Goal: Task Accomplishment & Management: Use online tool/utility

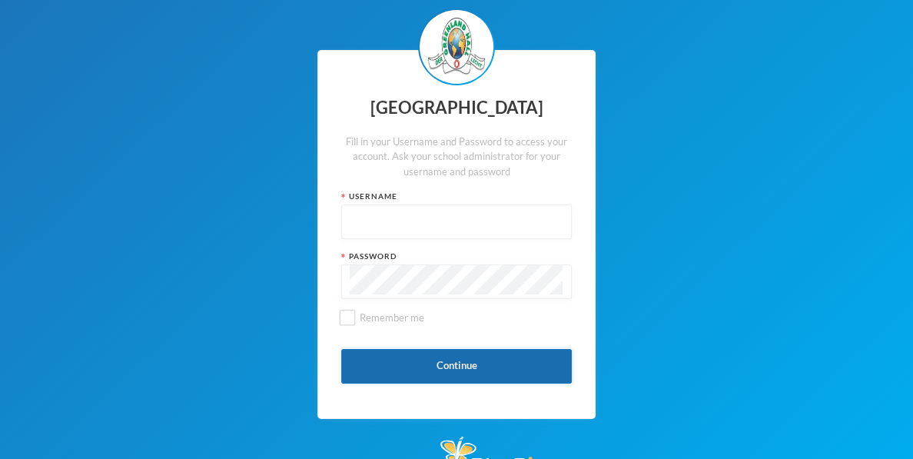
type input "glh24cs41"
click at [442, 373] on button "Continue" at bounding box center [456, 366] width 230 height 35
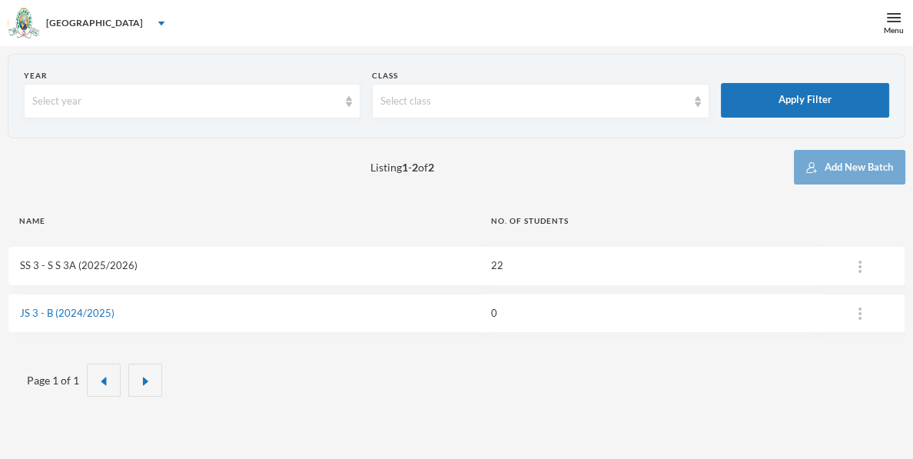
click at [87, 264] on link "SS 3 - S S 3A (2025/2026)" at bounding box center [79, 265] width 118 height 12
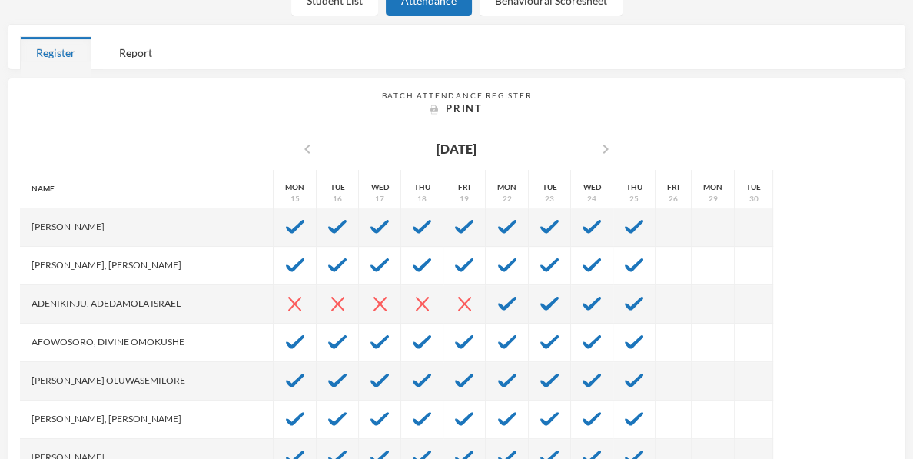
scroll to position [436, 0]
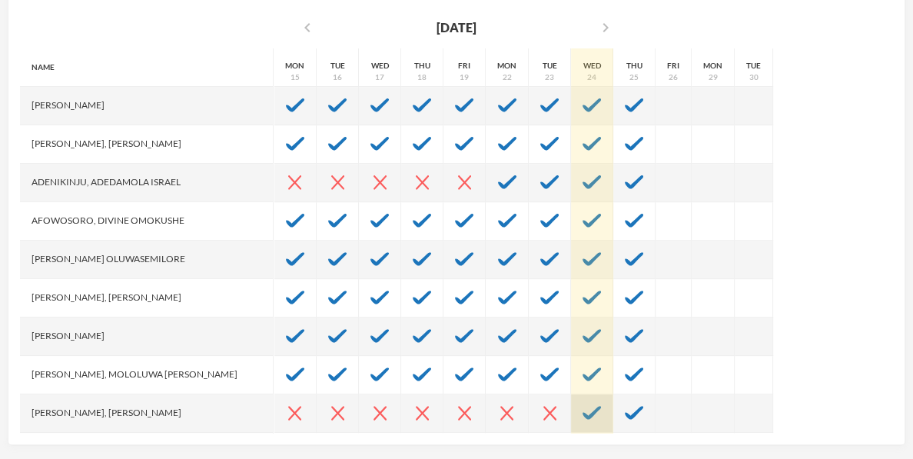
click at [571, 418] on div at bounding box center [592, 413] width 42 height 38
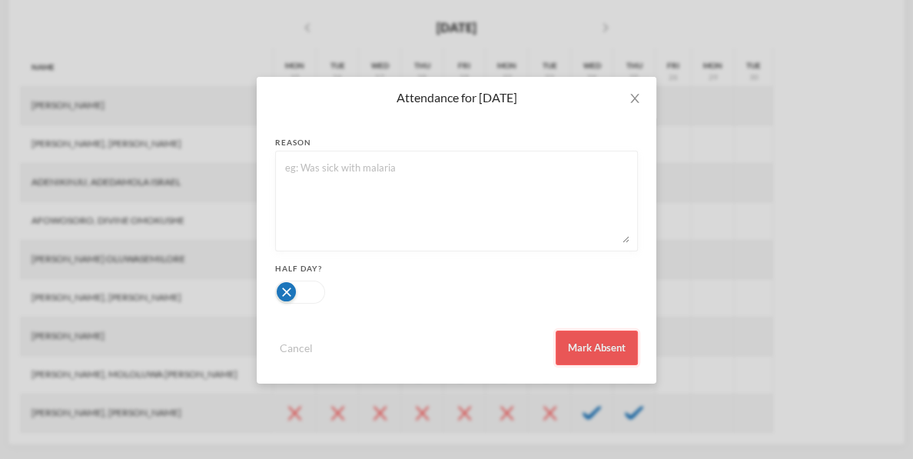
click at [589, 344] on button "Mark Absent" at bounding box center [596, 347] width 82 height 35
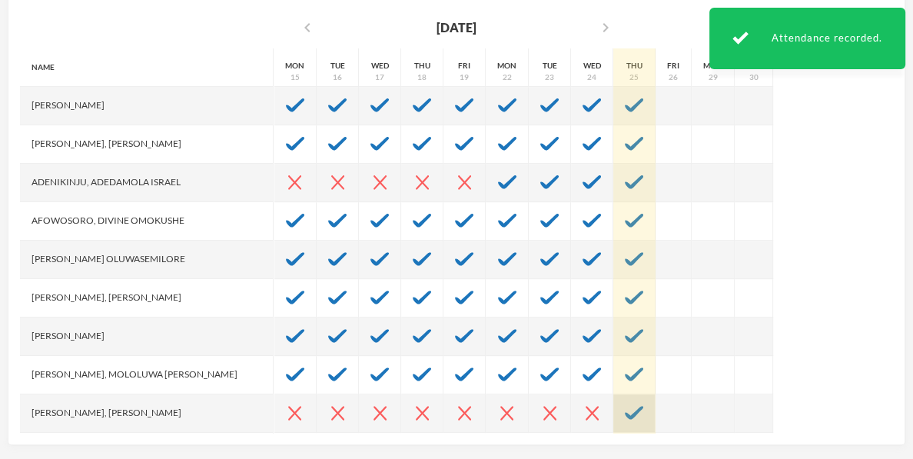
click at [613, 418] on div at bounding box center [634, 413] width 42 height 38
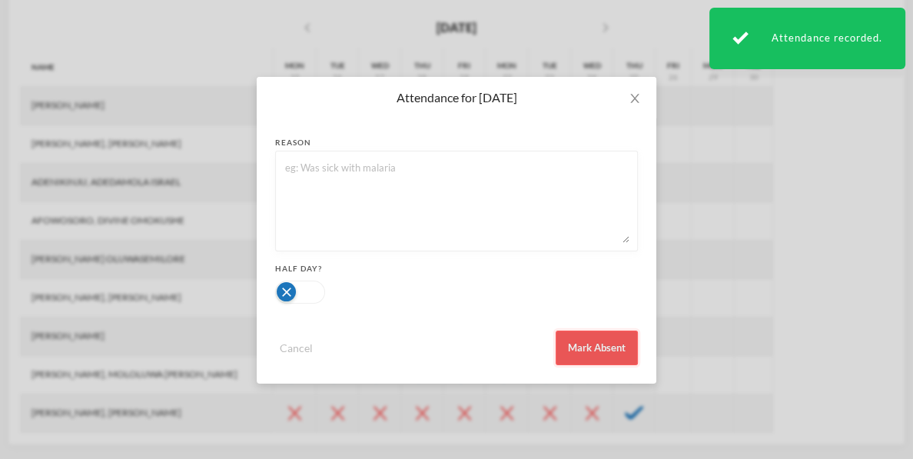
click at [615, 343] on button "Mark Absent" at bounding box center [596, 347] width 82 height 35
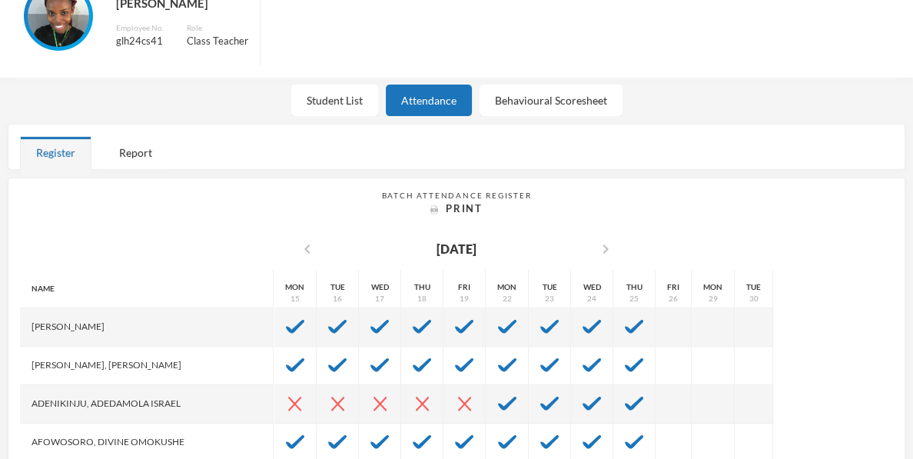
scroll to position [0, 0]
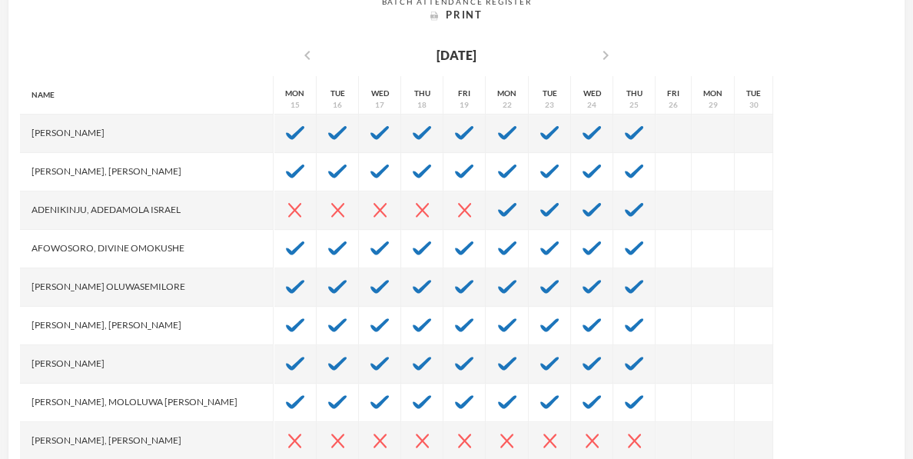
scroll to position [417, 0]
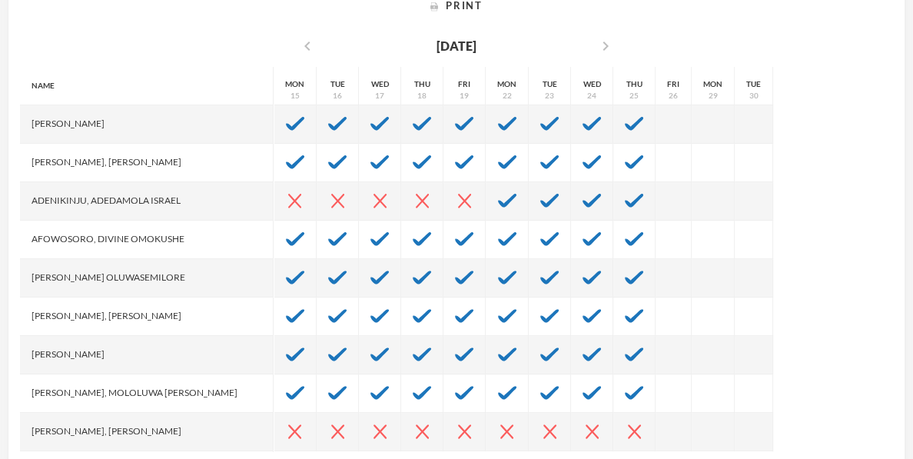
click at [864, 277] on div "Name Abiodun, Stephen Aduragbemi Adams-busali, Maxwell Oshoriameh Adenikinju, A…" at bounding box center [456, 259] width 873 height 384
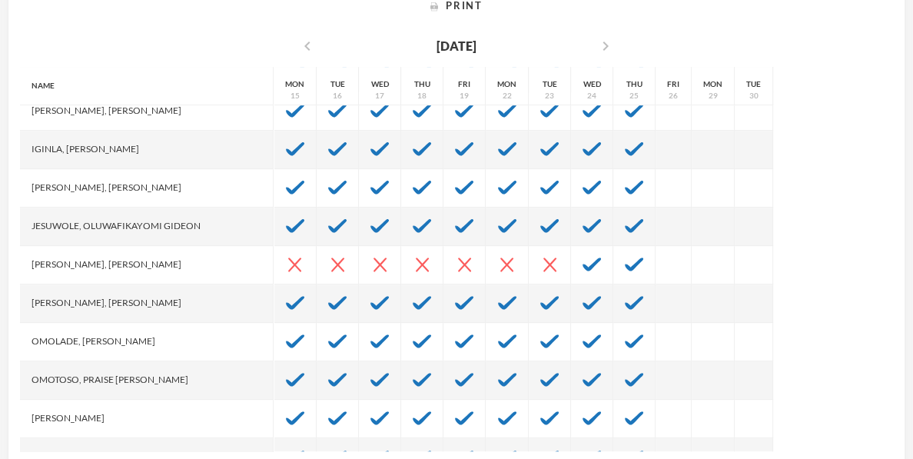
scroll to position [522, 0]
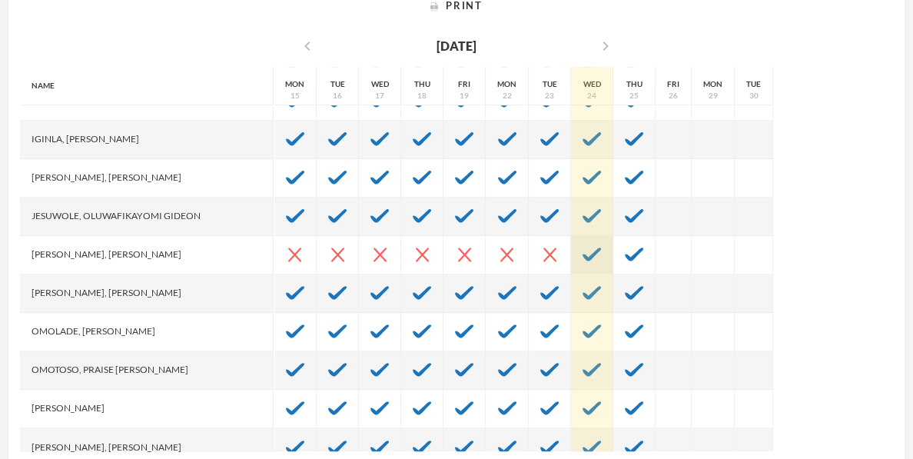
click at [582, 248] on img at bounding box center [591, 254] width 18 height 14
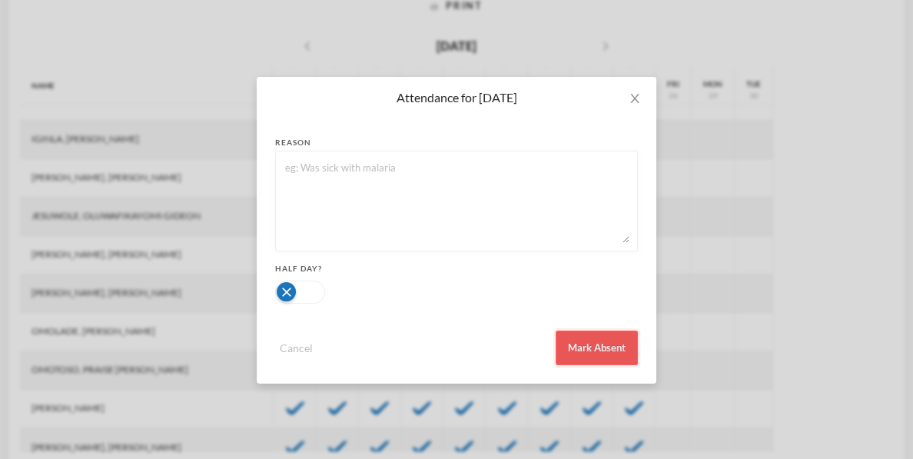
click at [584, 339] on button "Mark Absent" at bounding box center [596, 347] width 82 height 35
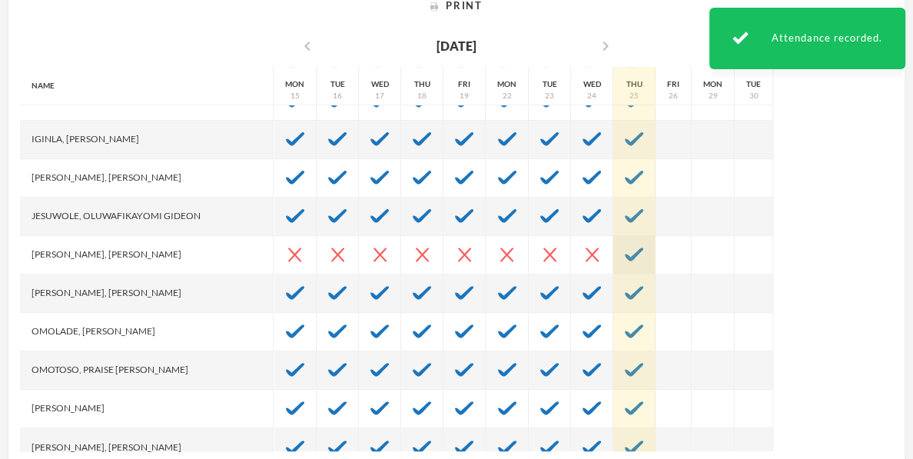
click at [625, 250] on img at bounding box center [634, 254] width 18 height 14
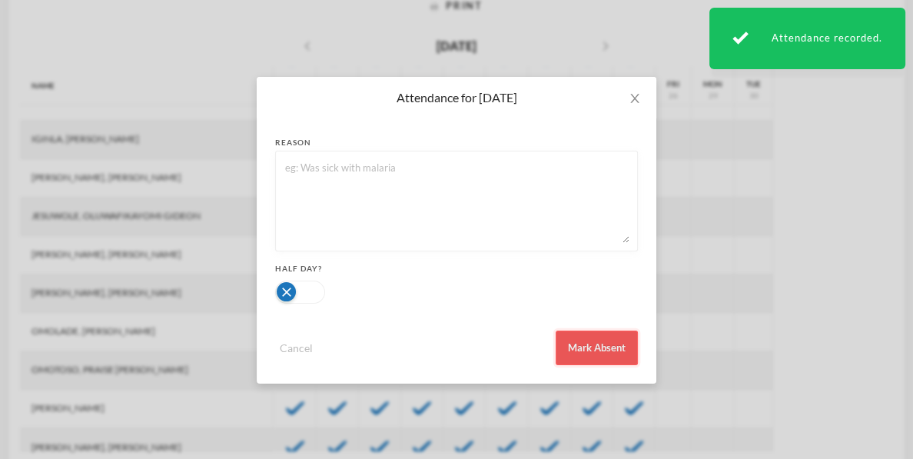
click at [623, 350] on button "Mark Absent" at bounding box center [596, 347] width 82 height 35
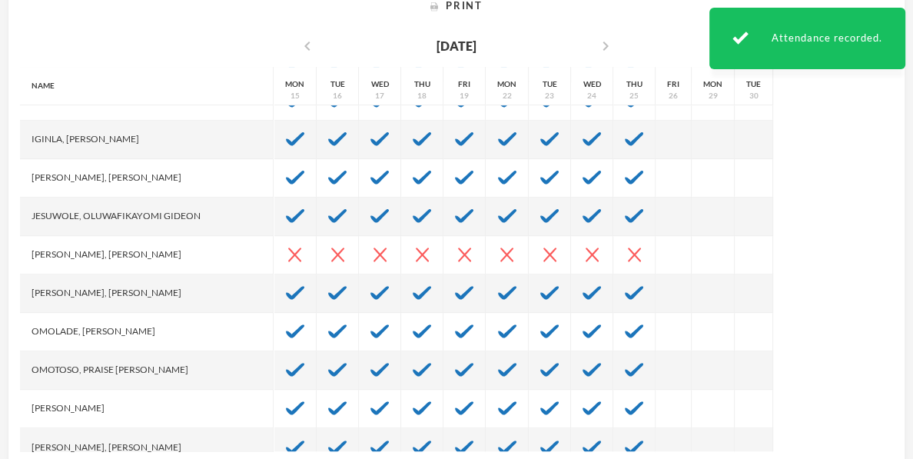
scroll to position [436, 0]
